Goal: Ask a question

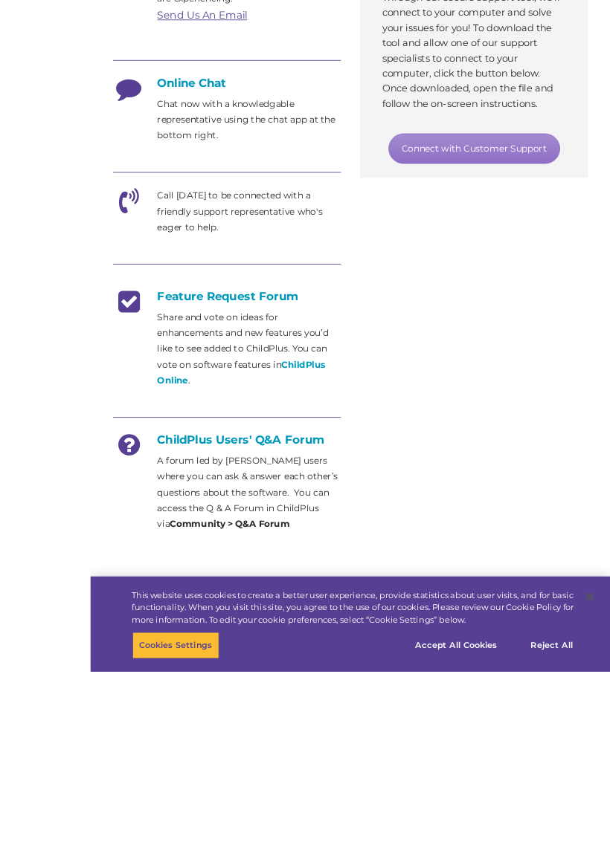
scroll to position [894, 0]
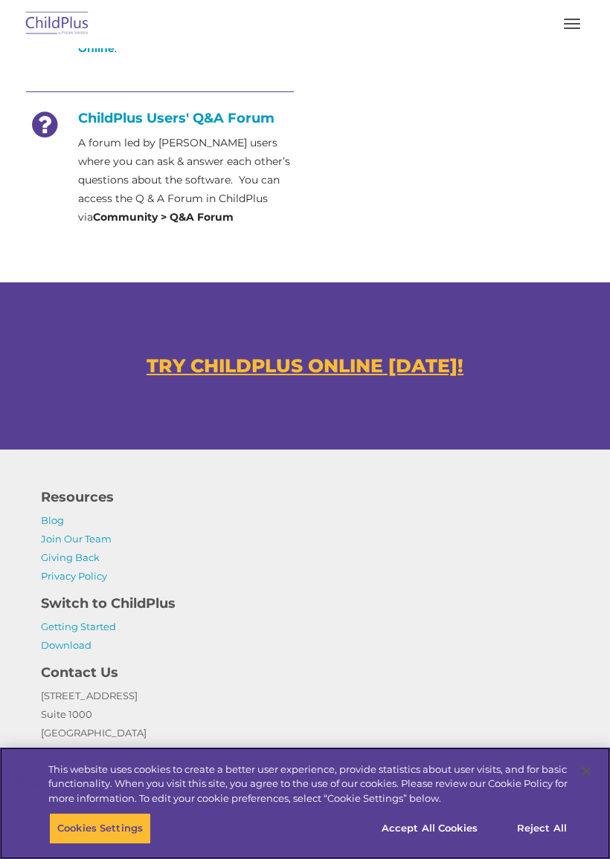
click at [439, 829] on button "Accept All Cookies" at bounding box center [429, 828] width 112 height 31
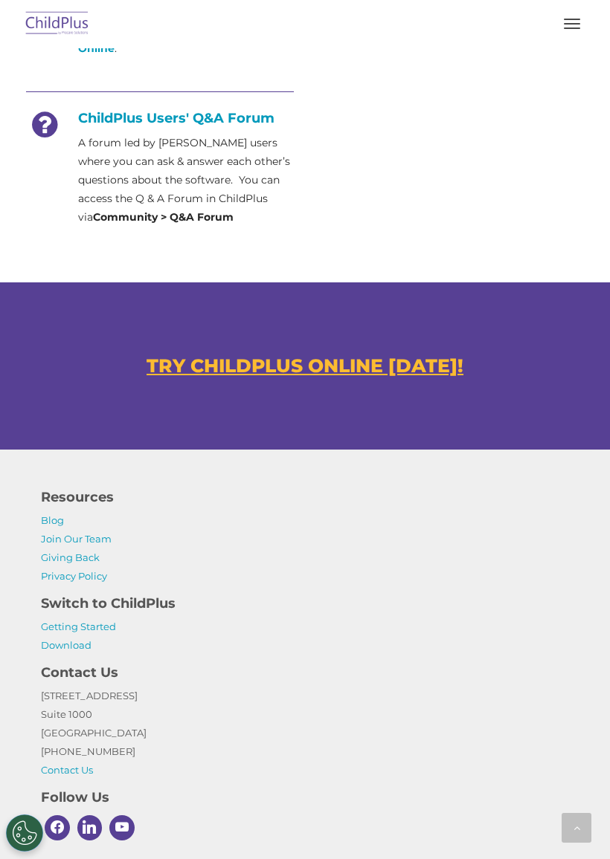
scroll to position [972, 0]
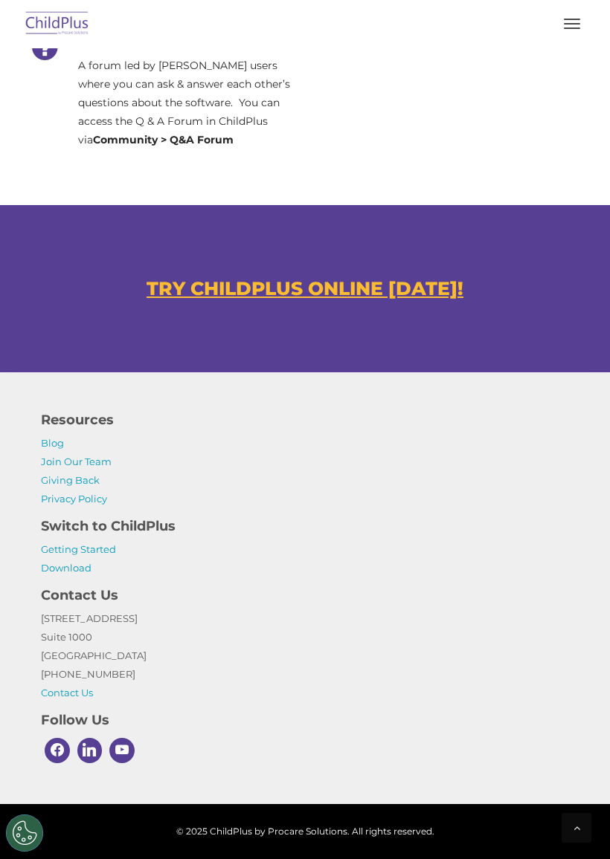
click at [42, 839] on button "Cookies Settings" at bounding box center [24, 833] width 37 height 37
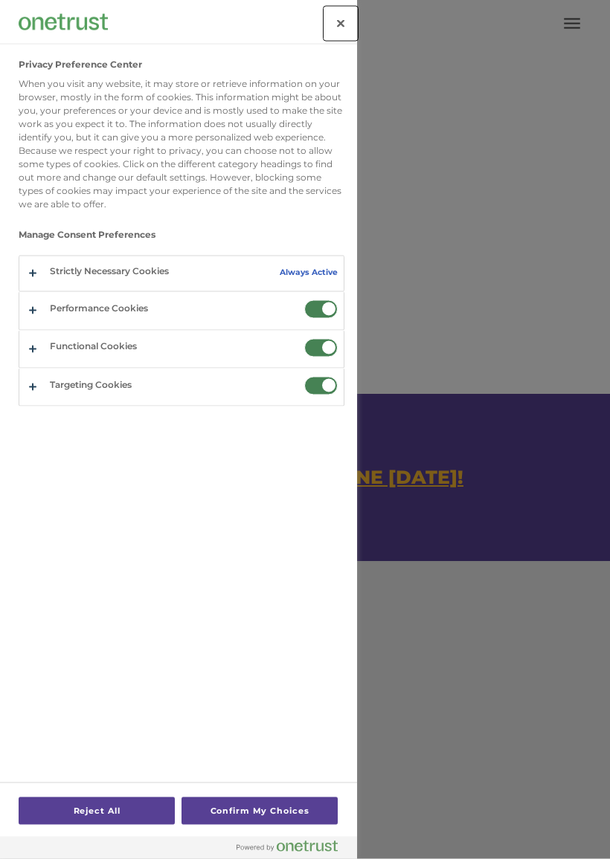
scroll to position [777, 0]
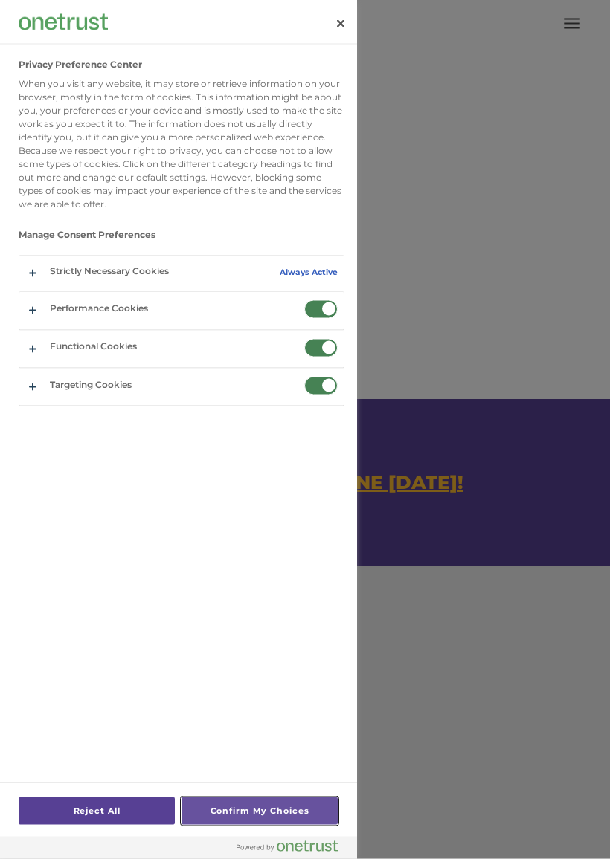
click at [274, 824] on button "Confirm My Choices" at bounding box center [259, 812] width 156 height 28
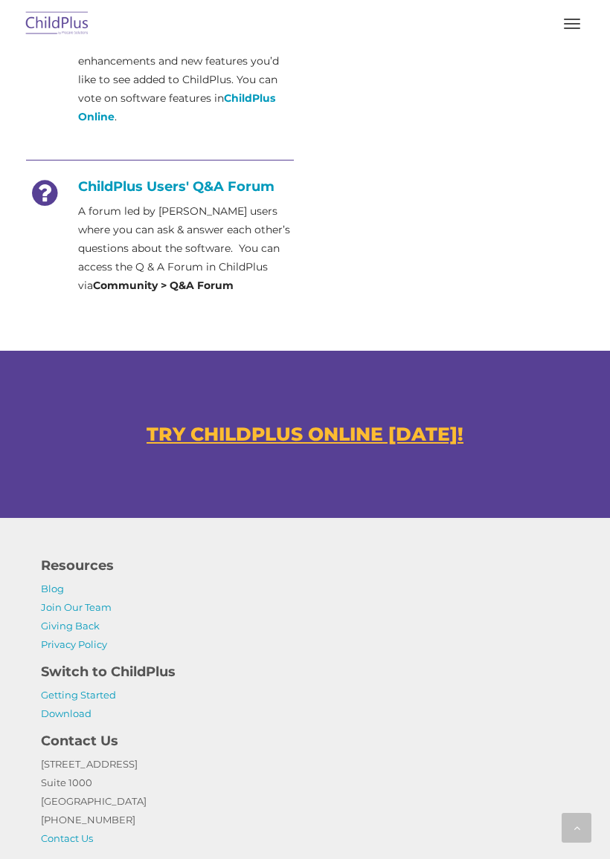
scroll to position [972, 0]
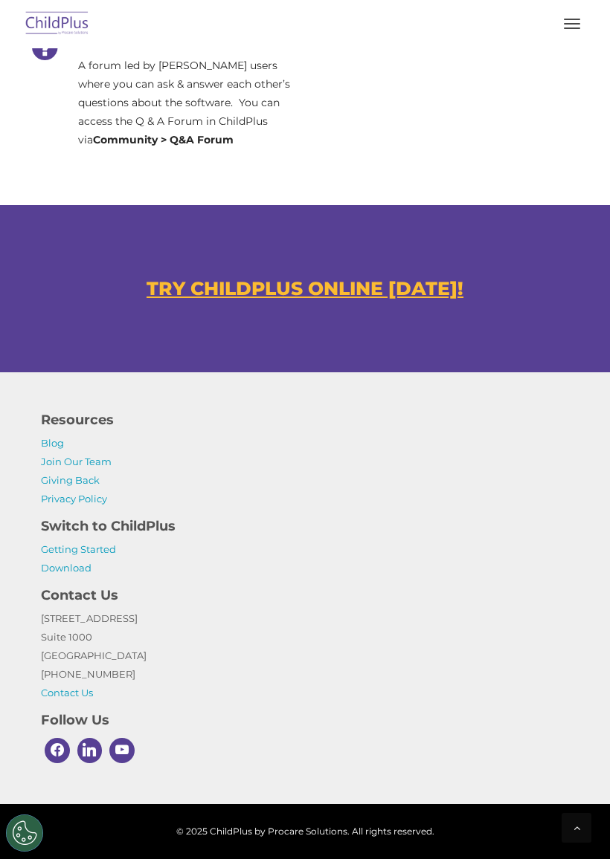
click at [578, 24] on span "button" at bounding box center [572, 23] width 16 height 1
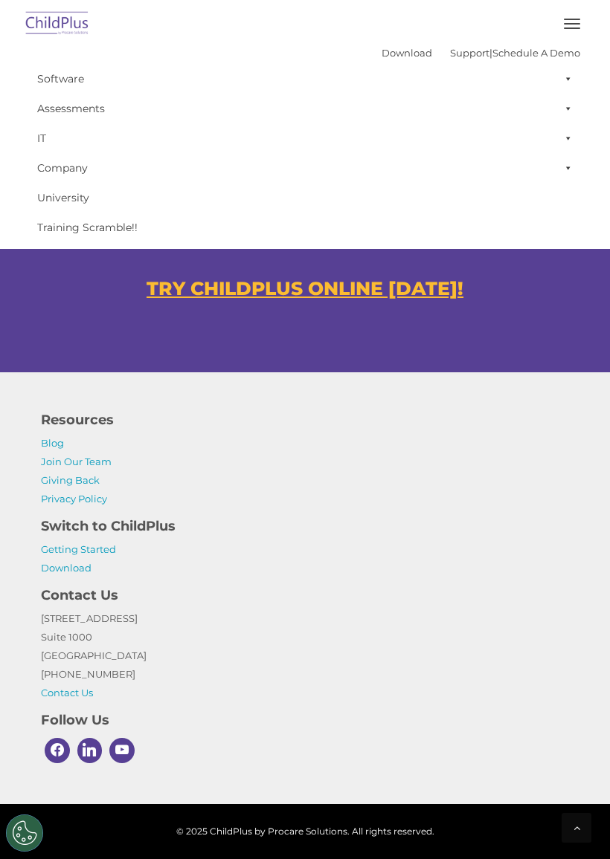
click at [572, 833] on div at bounding box center [576, 828] width 30 height 30
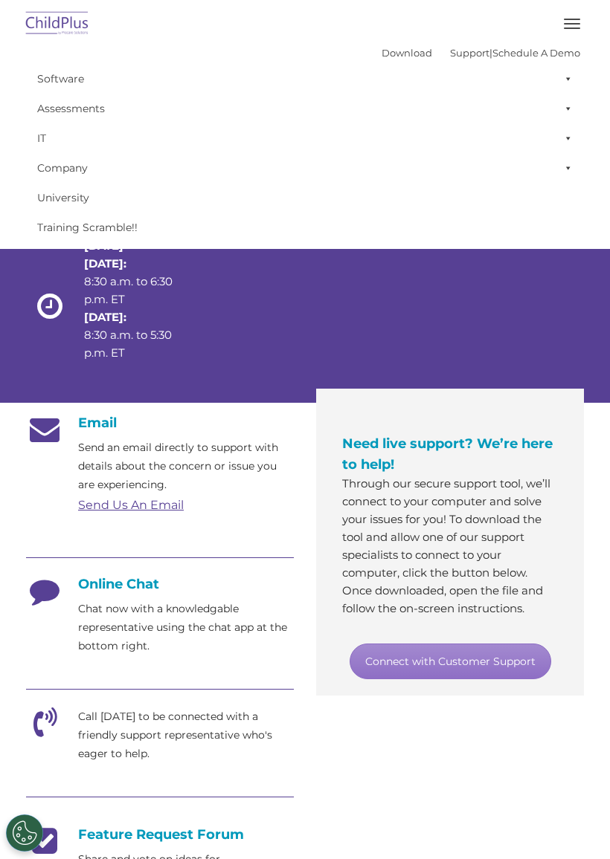
scroll to position [0, 0]
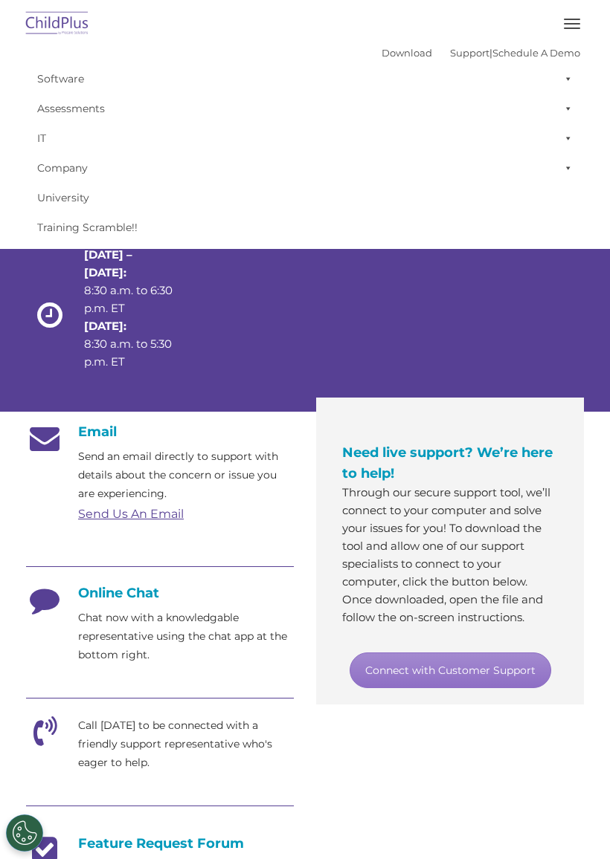
click at [586, 25] on button "button" at bounding box center [571, 24] width 31 height 24
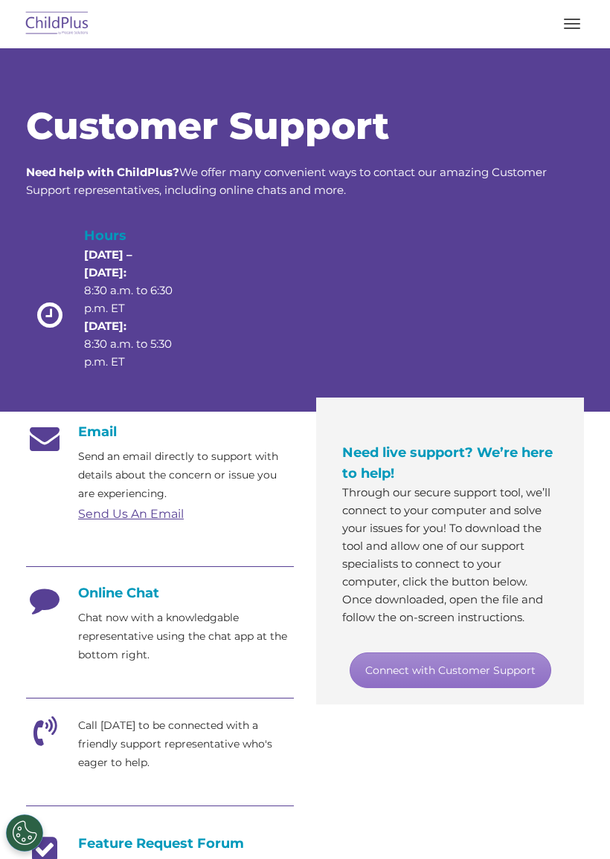
click at [578, 19] on span "button" at bounding box center [572, 19] width 16 height 1
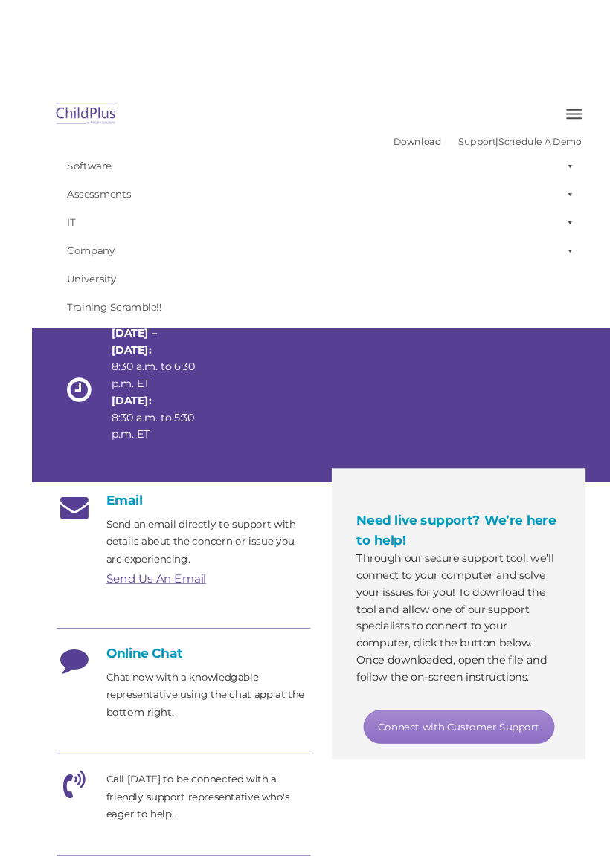
scroll to position [1, 0]
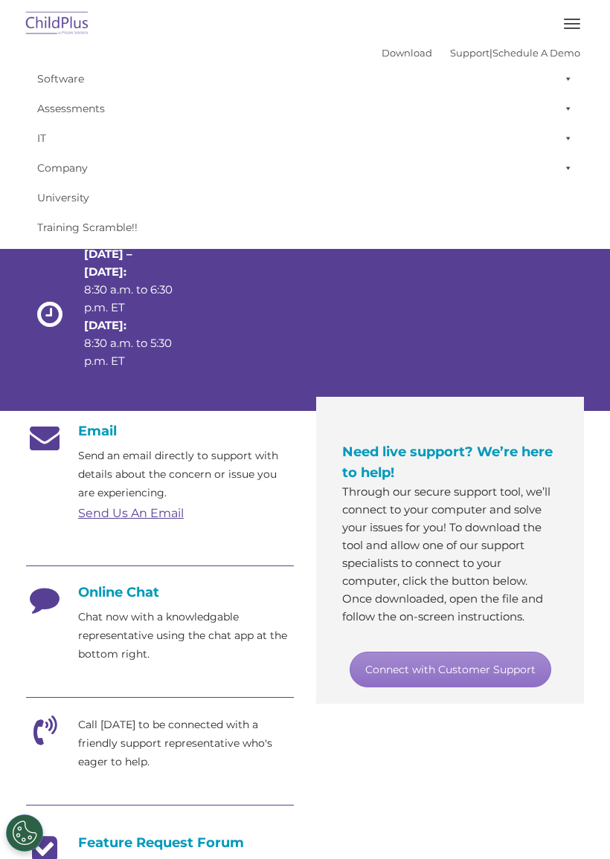
click at [575, 30] on button "button" at bounding box center [571, 24] width 31 height 24
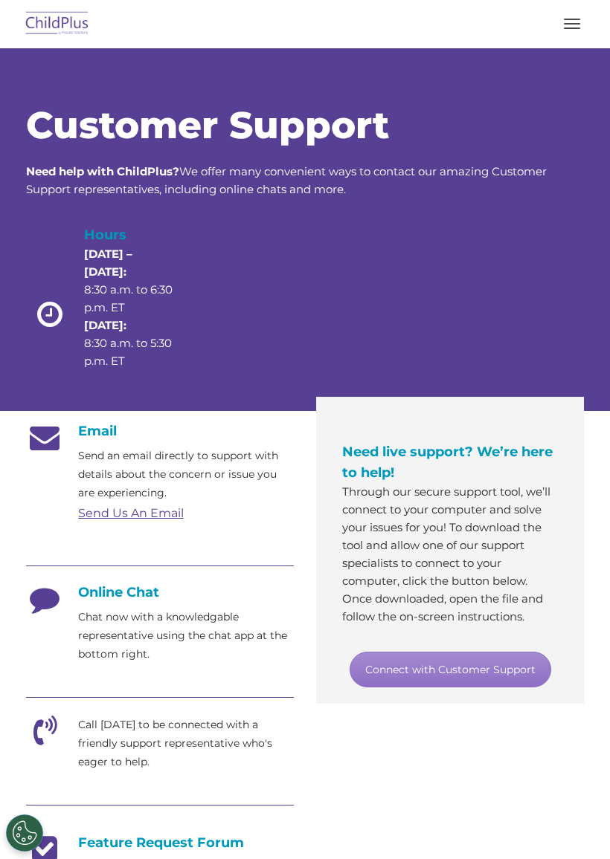
click at [578, 30] on button "button" at bounding box center [571, 24] width 31 height 24
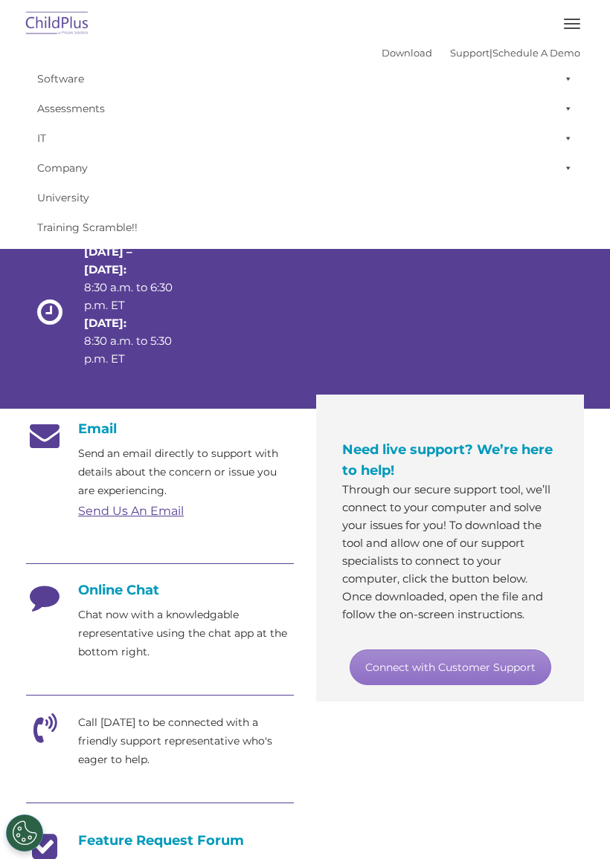
scroll to position [0, 0]
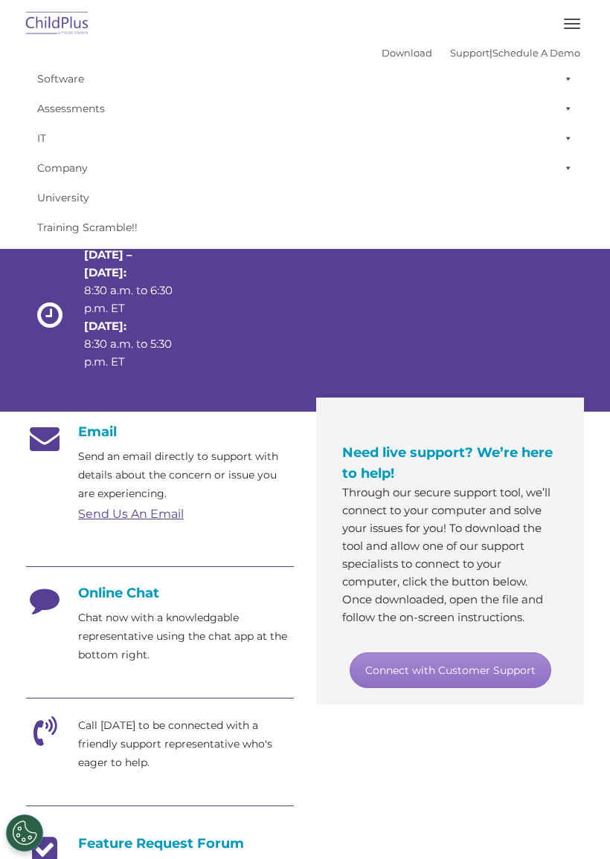
click at [575, 28] on span "button" at bounding box center [572, 28] width 16 height 1
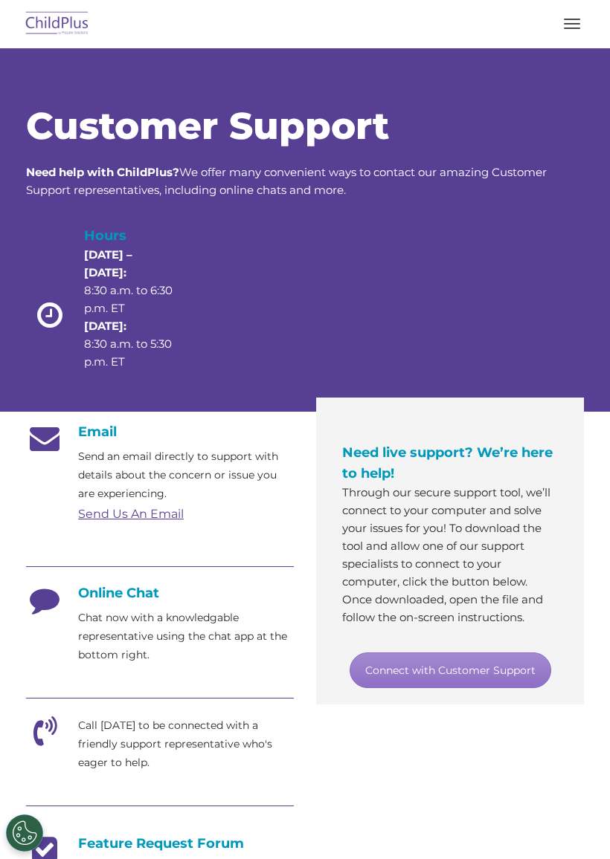
click at [575, 27] on button "button" at bounding box center [571, 24] width 31 height 24
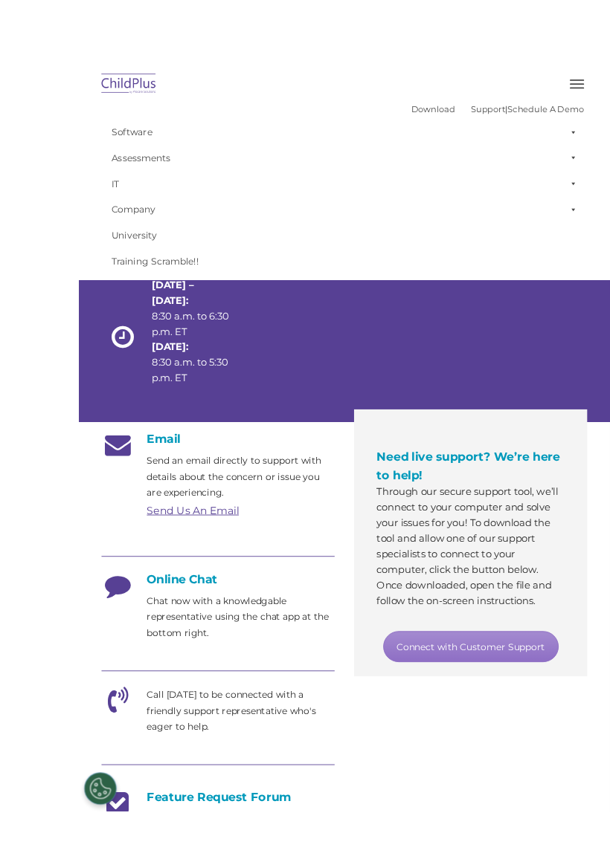
scroll to position [68, 0]
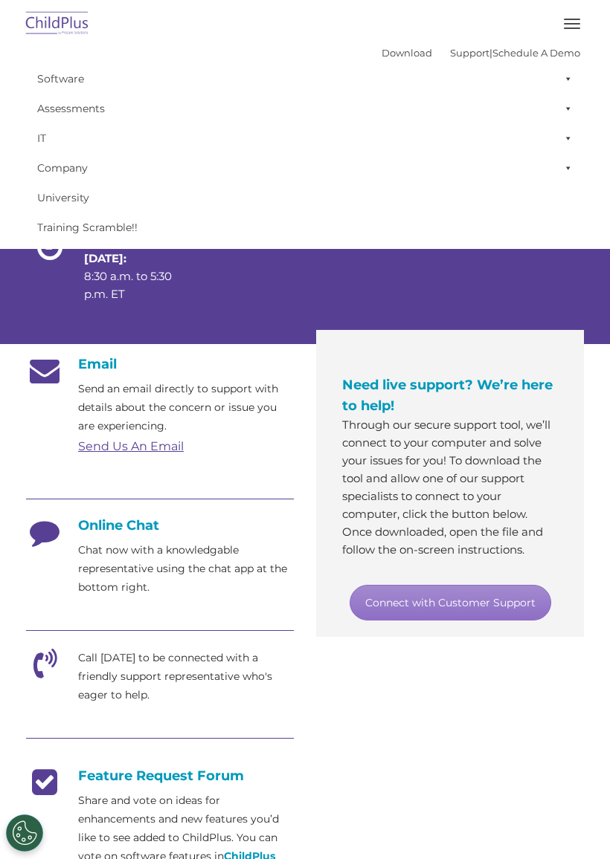
click at [454, 706] on div "Email Send an email directly to support with details about the concern or issue…" at bounding box center [305, 708] width 580 height 727
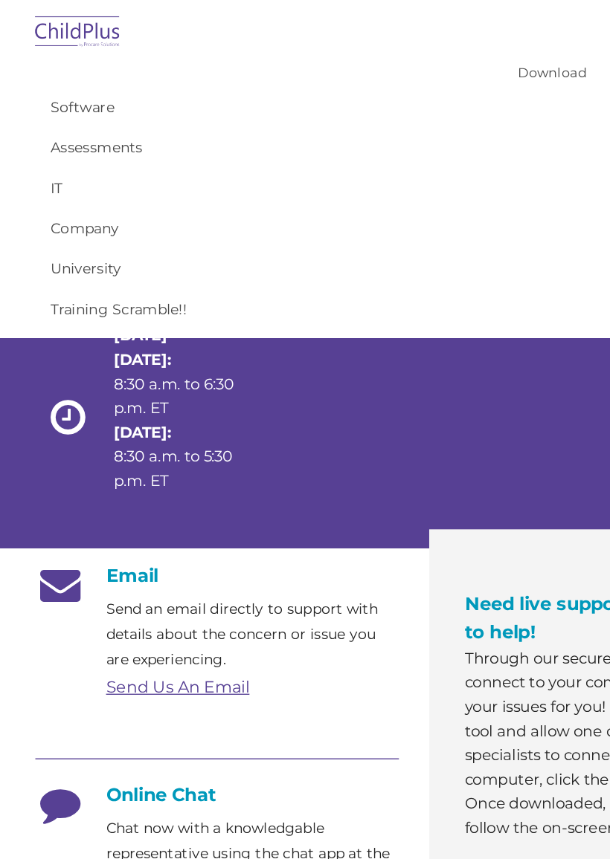
scroll to position [0, 0]
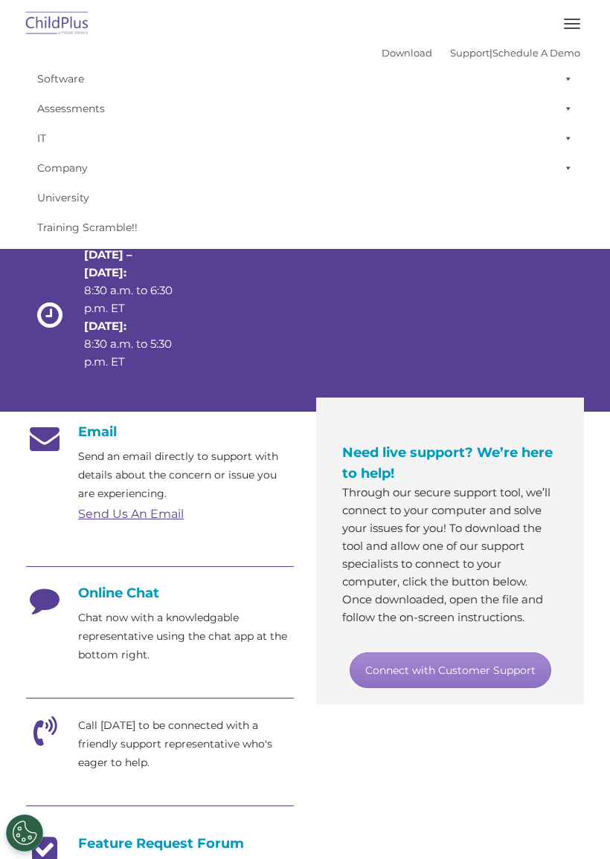
click at [70, 94] on link "Assessments" at bounding box center [305, 109] width 550 height 30
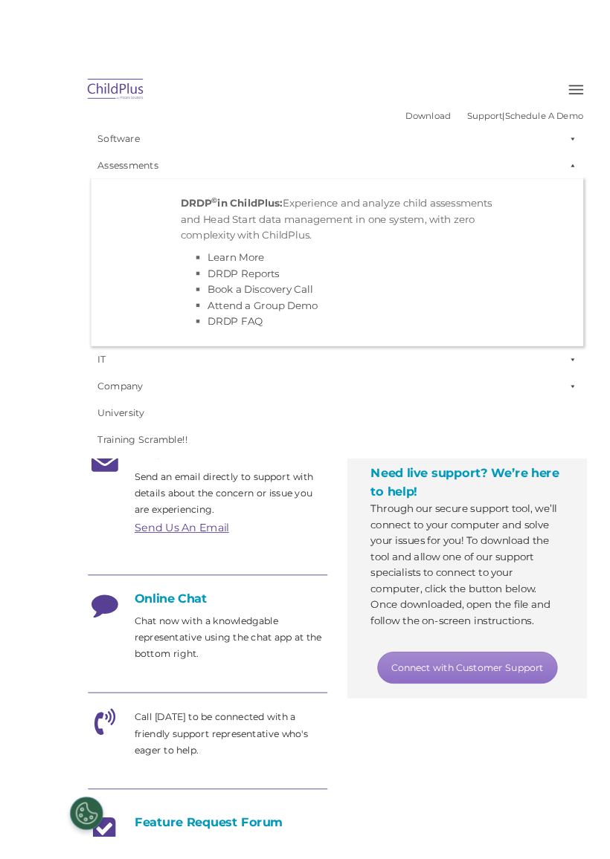
scroll to position [51, 0]
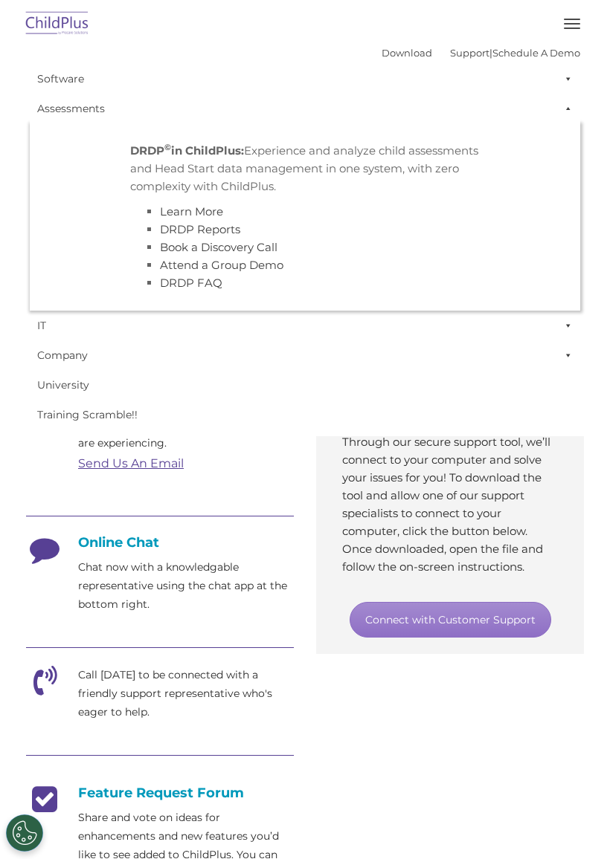
click at [525, 781] on div "Email Send an email directly to support with details about the concern or issue…" at bounding box center [305, 725] width 580 height 727
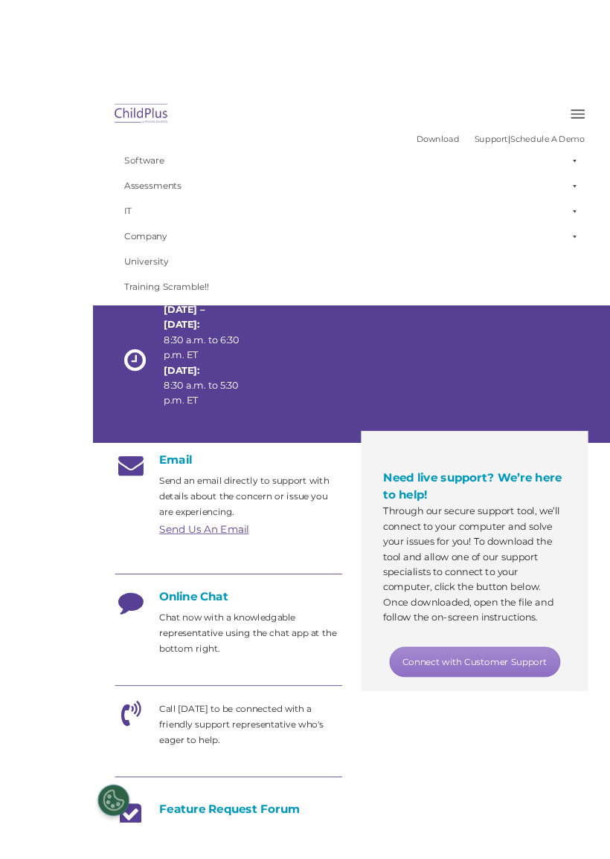
scroll to position [71, 0]
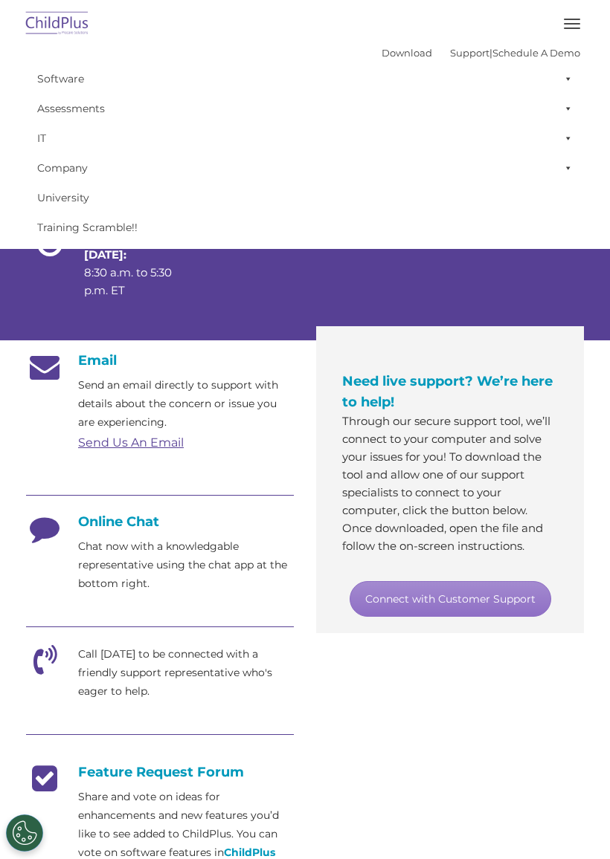
click at [586, 833] on div "Email Send an email directly to support with details about the concern or issue…" at bounding box center [305, 704] width 580 height 727
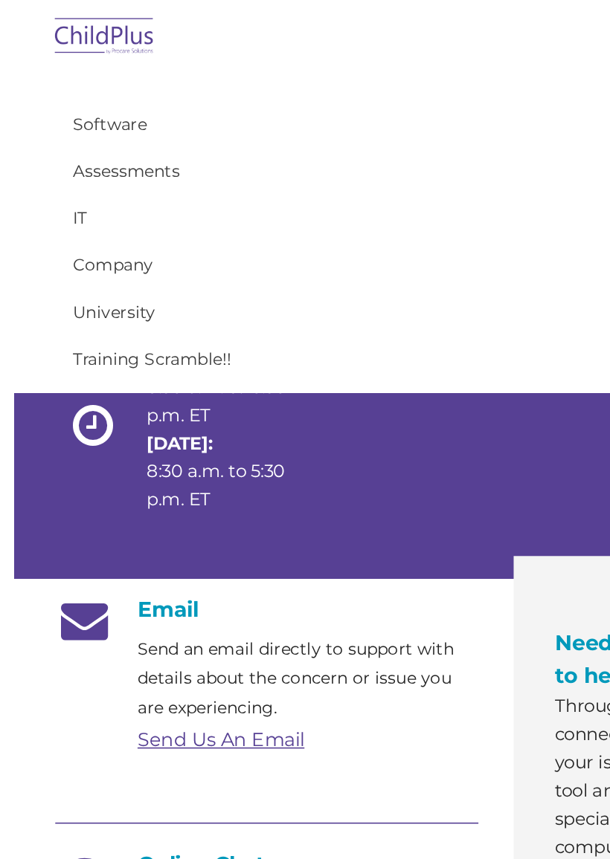
scroll to position [0, 0]
